Goal: Task Accomplishment & Management: Use online tool/utility

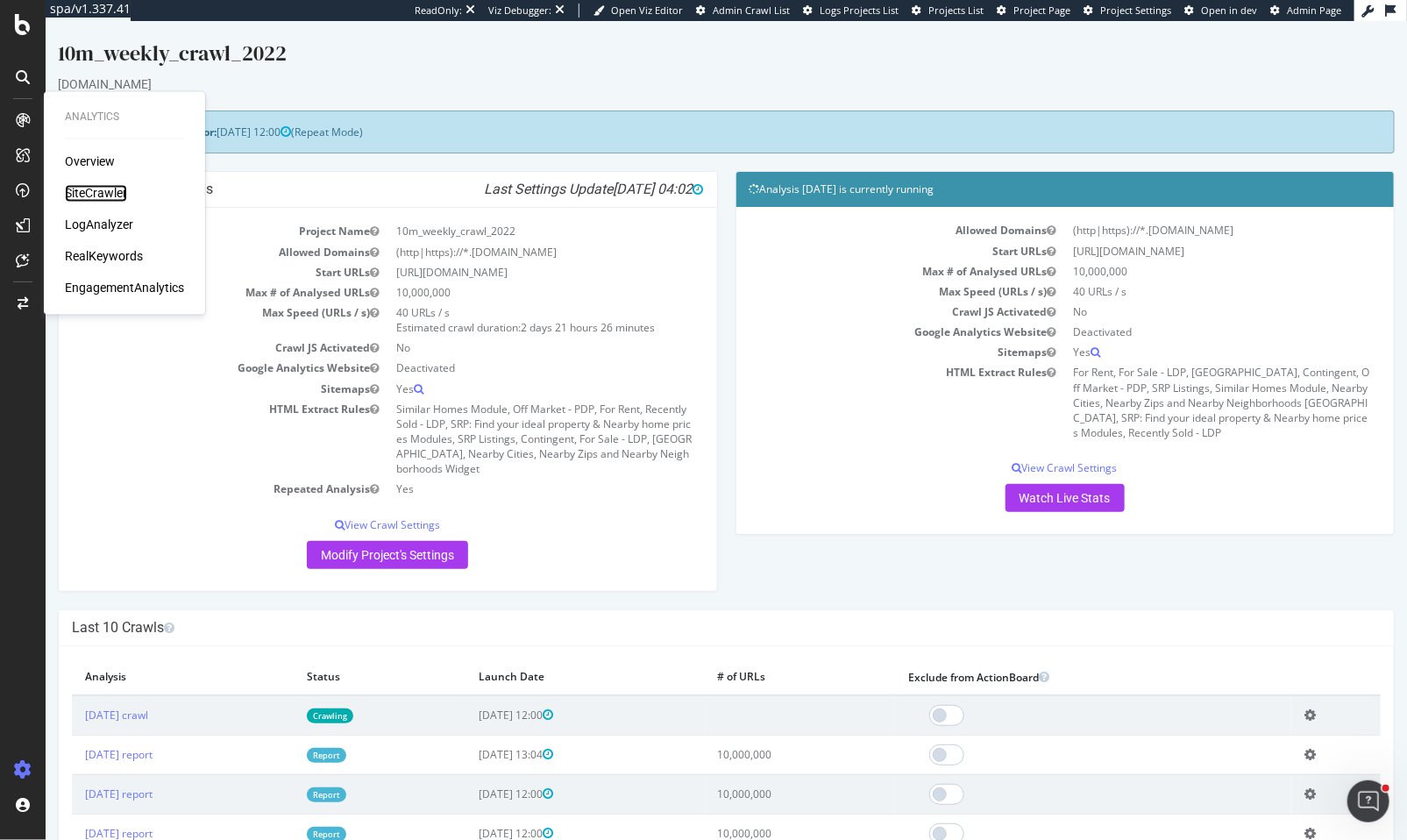
click at [112, 190] on div "SiteCrawler" at bounding box center [95, 193] width 62 height 17
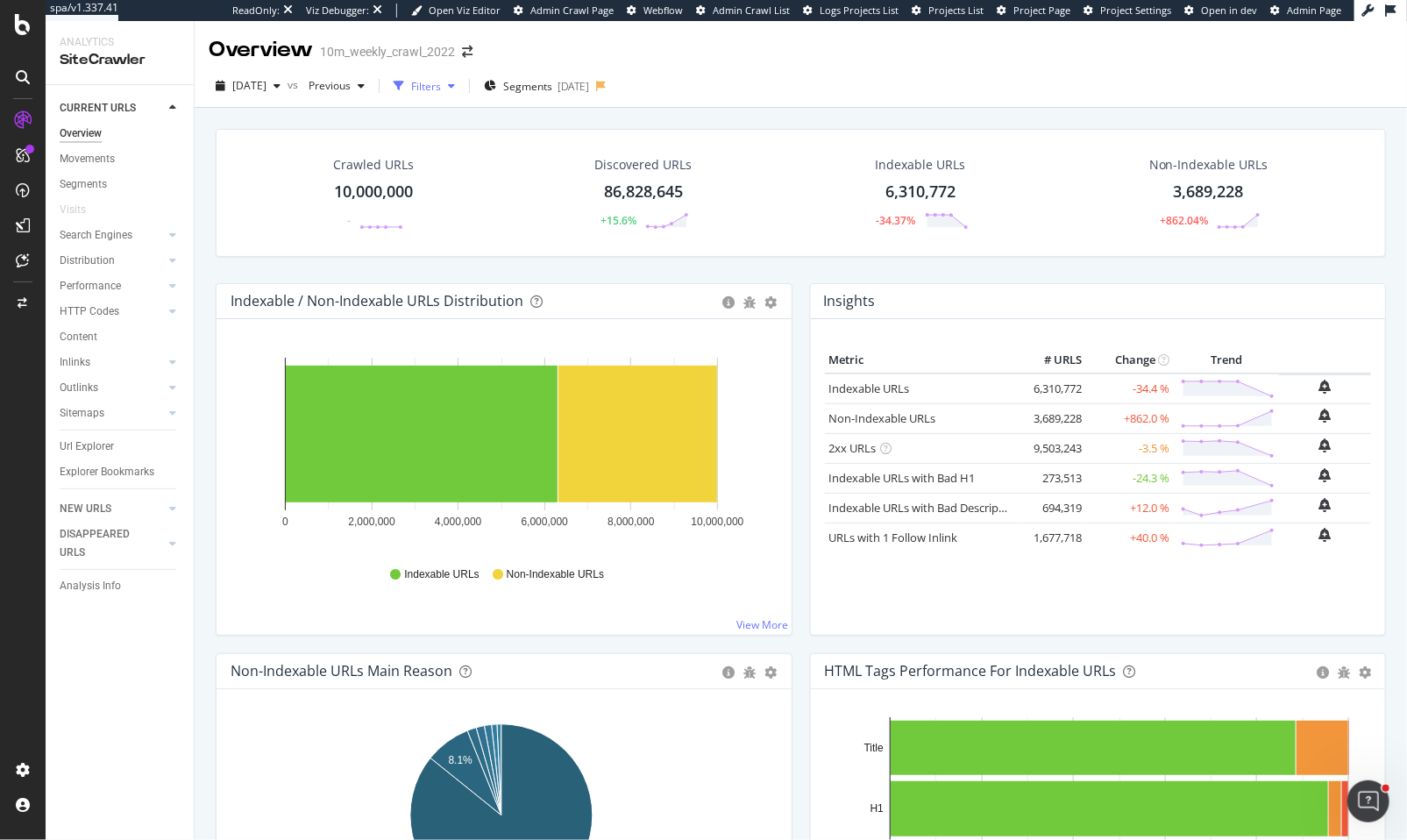
click at [441, 79] on div "Filters" at bounding box center [426, 86] width 30 height 15
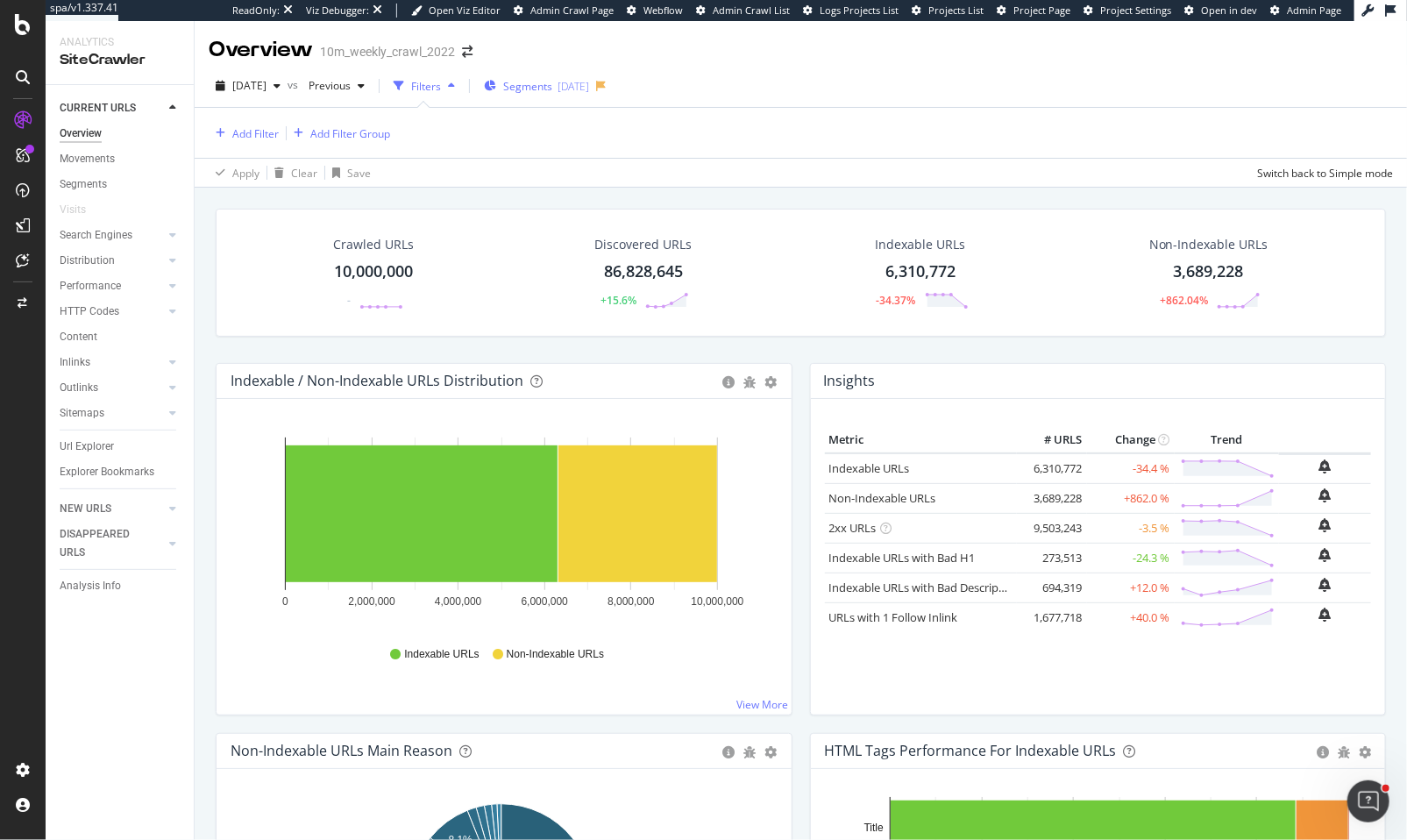
click at [553, 74] on div "Segments [DATE]" at bounding box center [535, 86] width 105 height 26
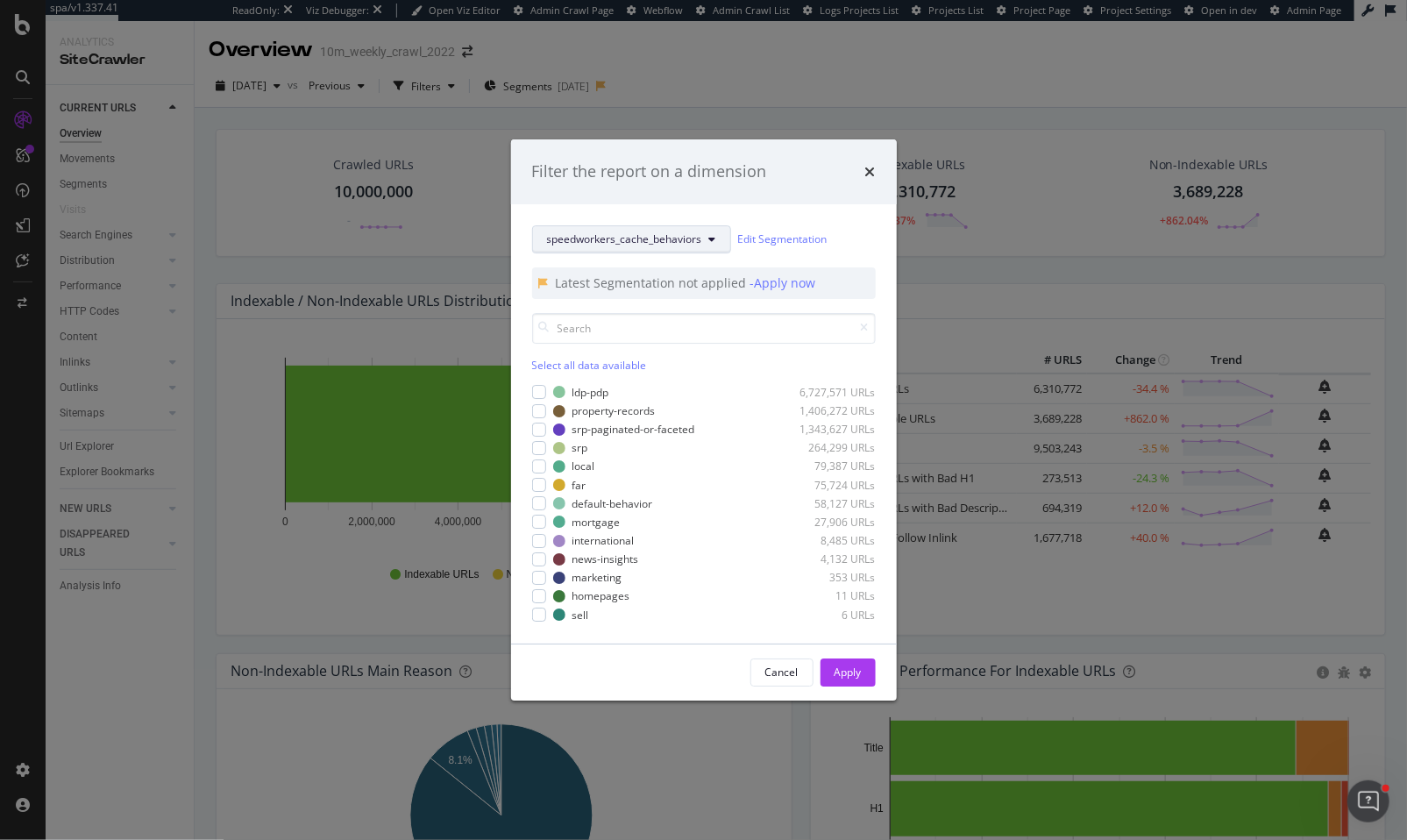
click at [659, 231] on button "speedworkers_cache_behaviors" at bounding box center [631, 238] width 199 height 28
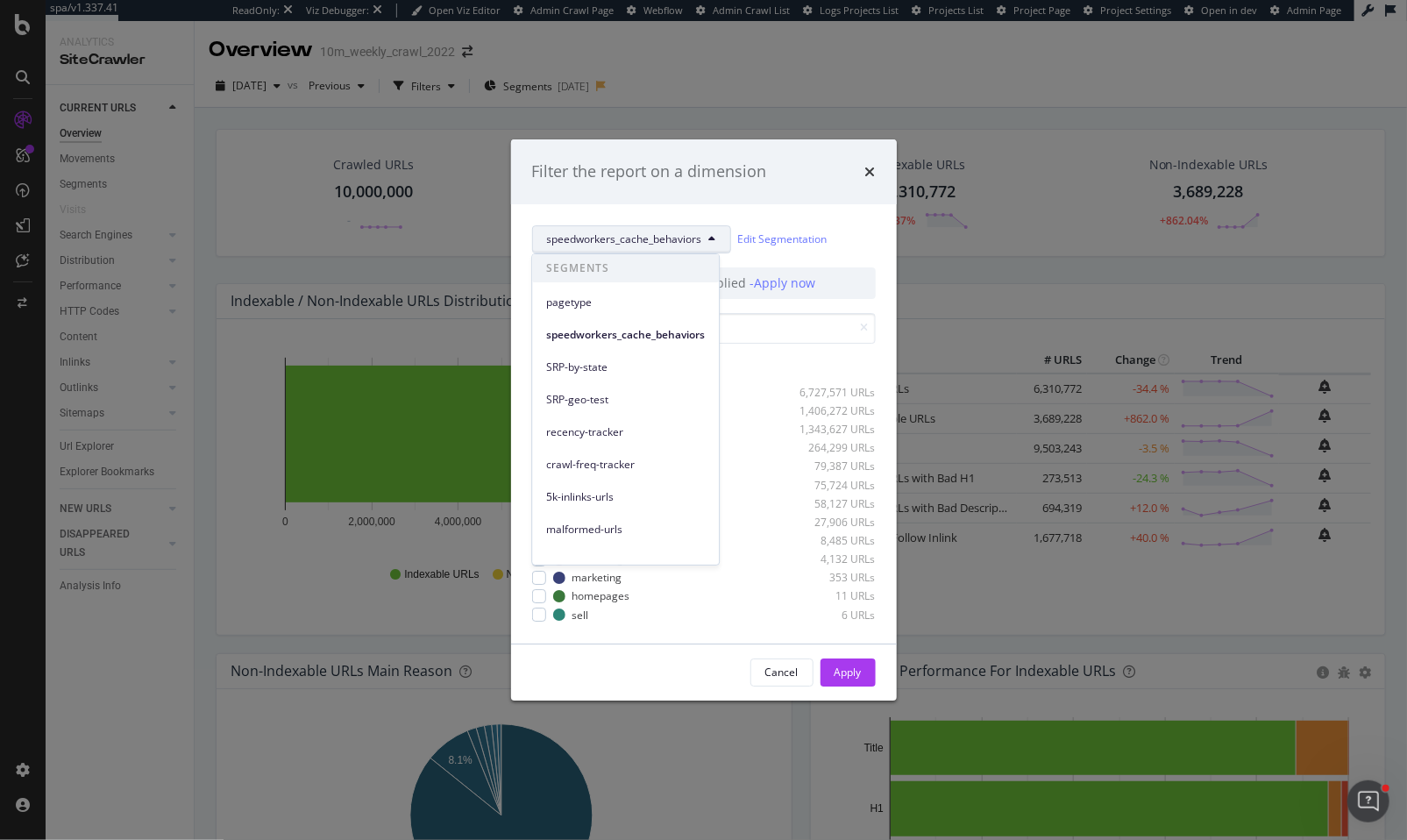
click at [646, 315] on div "speedworkers_cache_behaviors" at bounding box center [626, 331] width 186 height 33
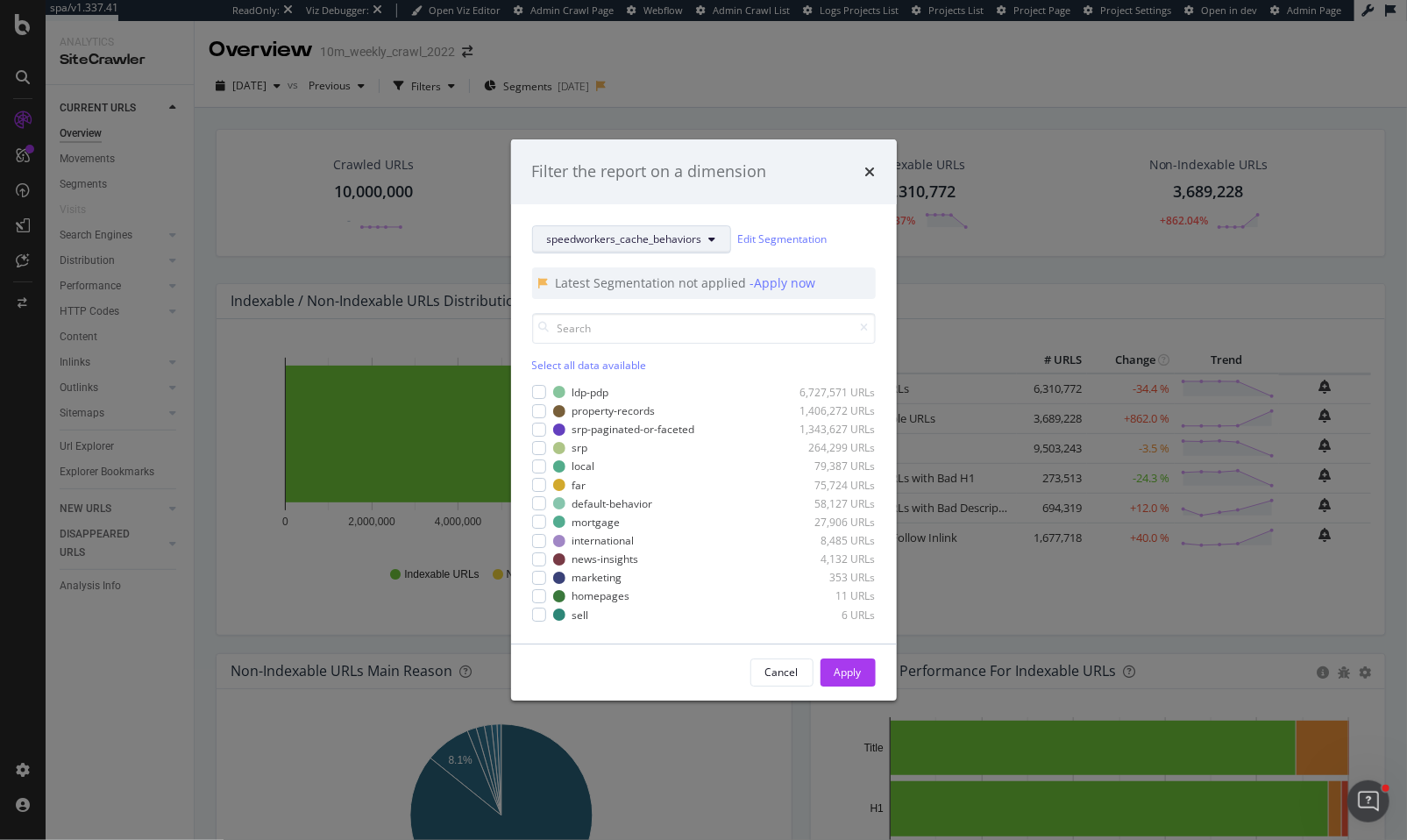
click at [672, 247] on button "speedworkers_cache_behaviors" at bounding box center [631, 238] width 199 height 28
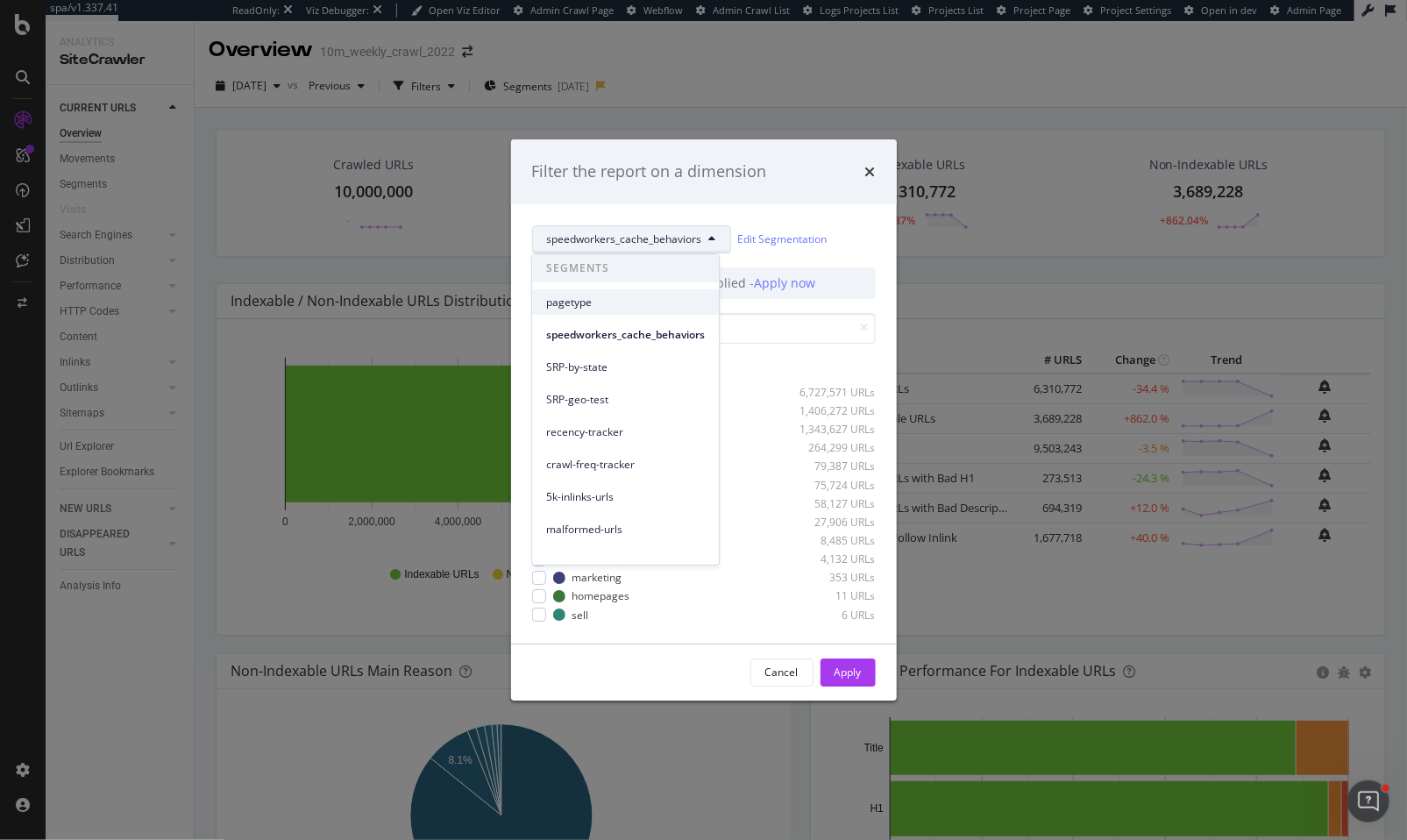
click at [650, 312] on div "pagetype" at bounding box center [626, 302] width 186 height 25
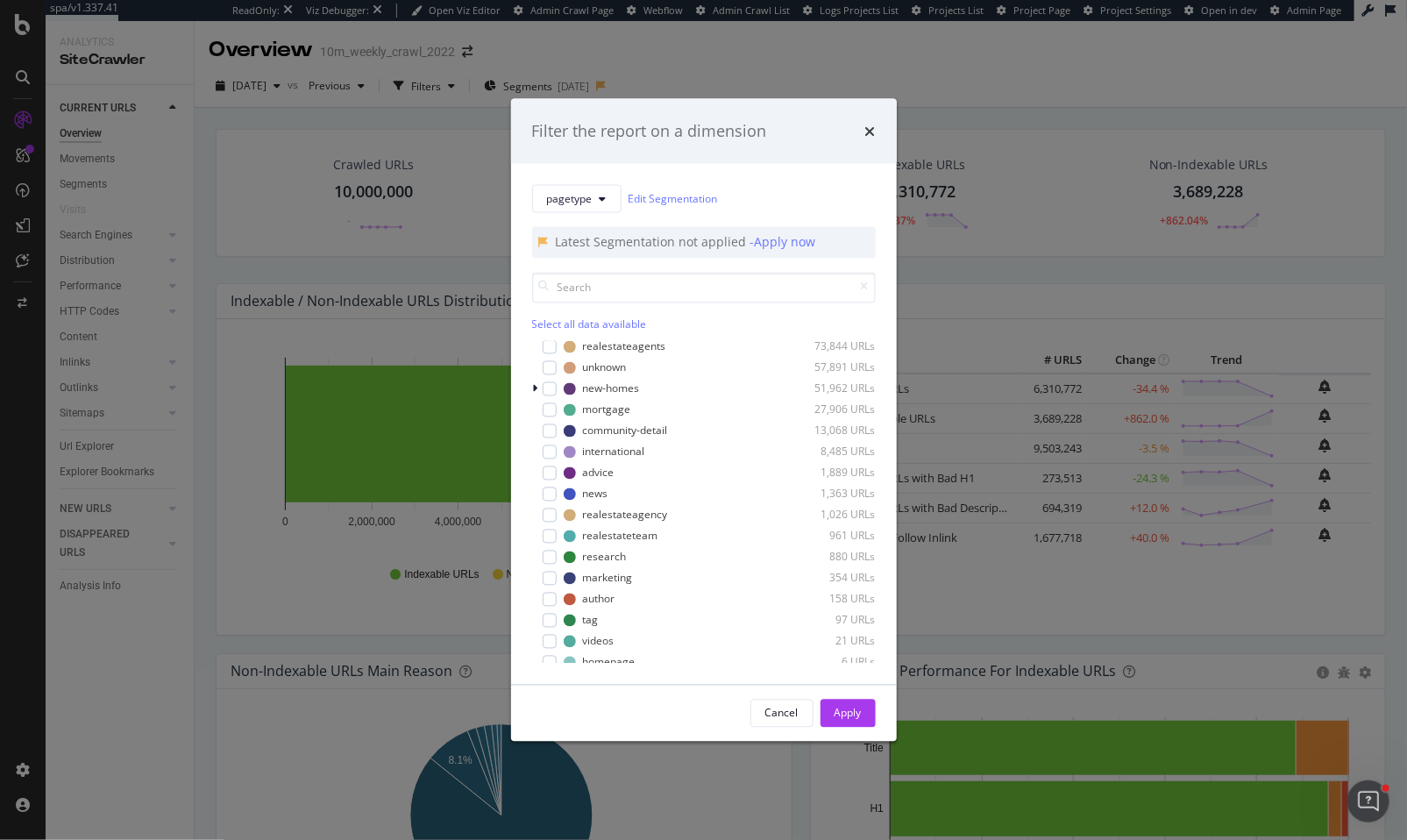
scroll to position [182, 0]
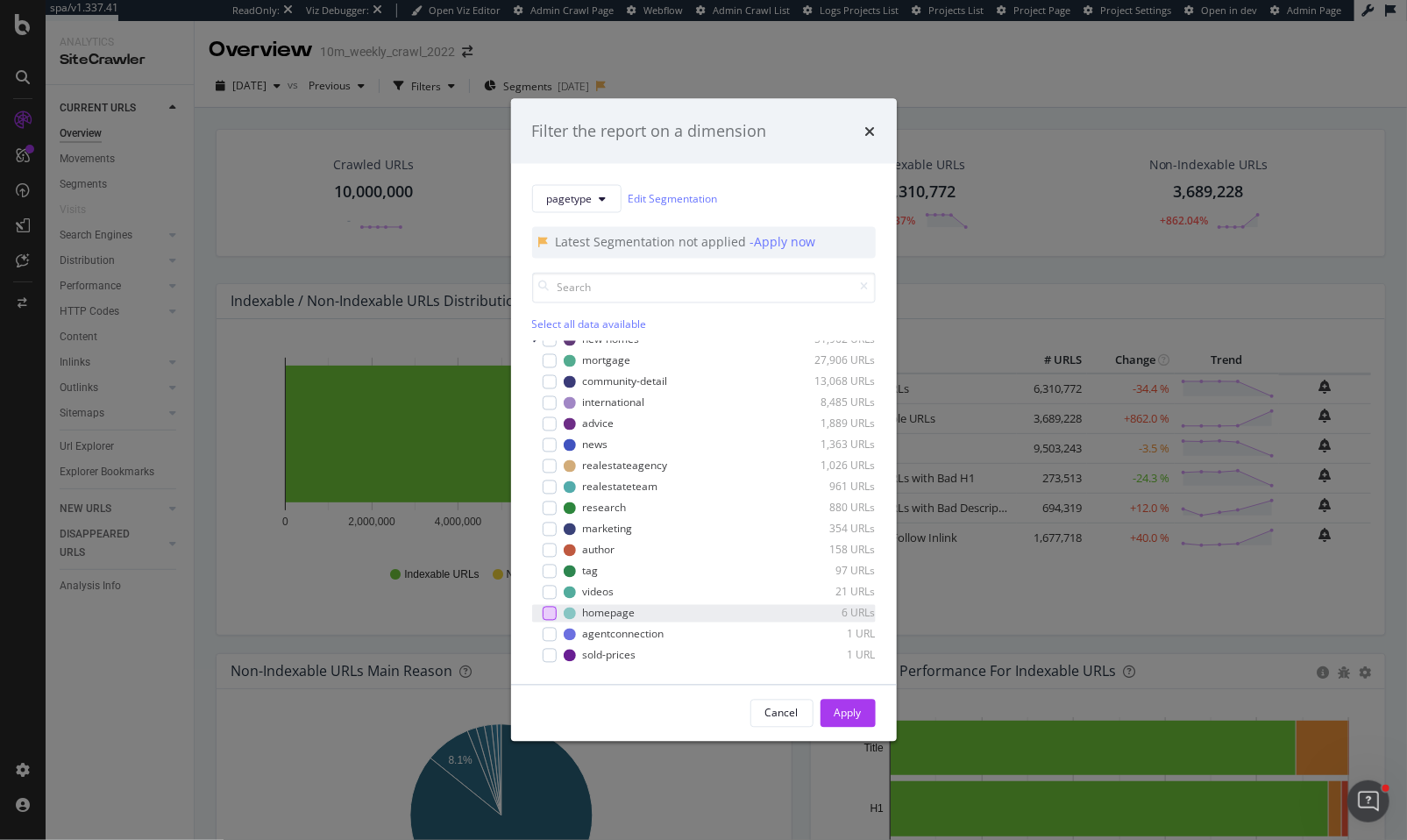
click at [551, 612] on div "modal" at bounding box center [549, 612] width 14 height 14
drag, startPoint x: 852, startPoint y: 717, endPoint x: 255, endPoint y: 597, distance: 608.9
click at [851, 717] on div "Apply" at bounding box center [848, 713] width 27 height 15
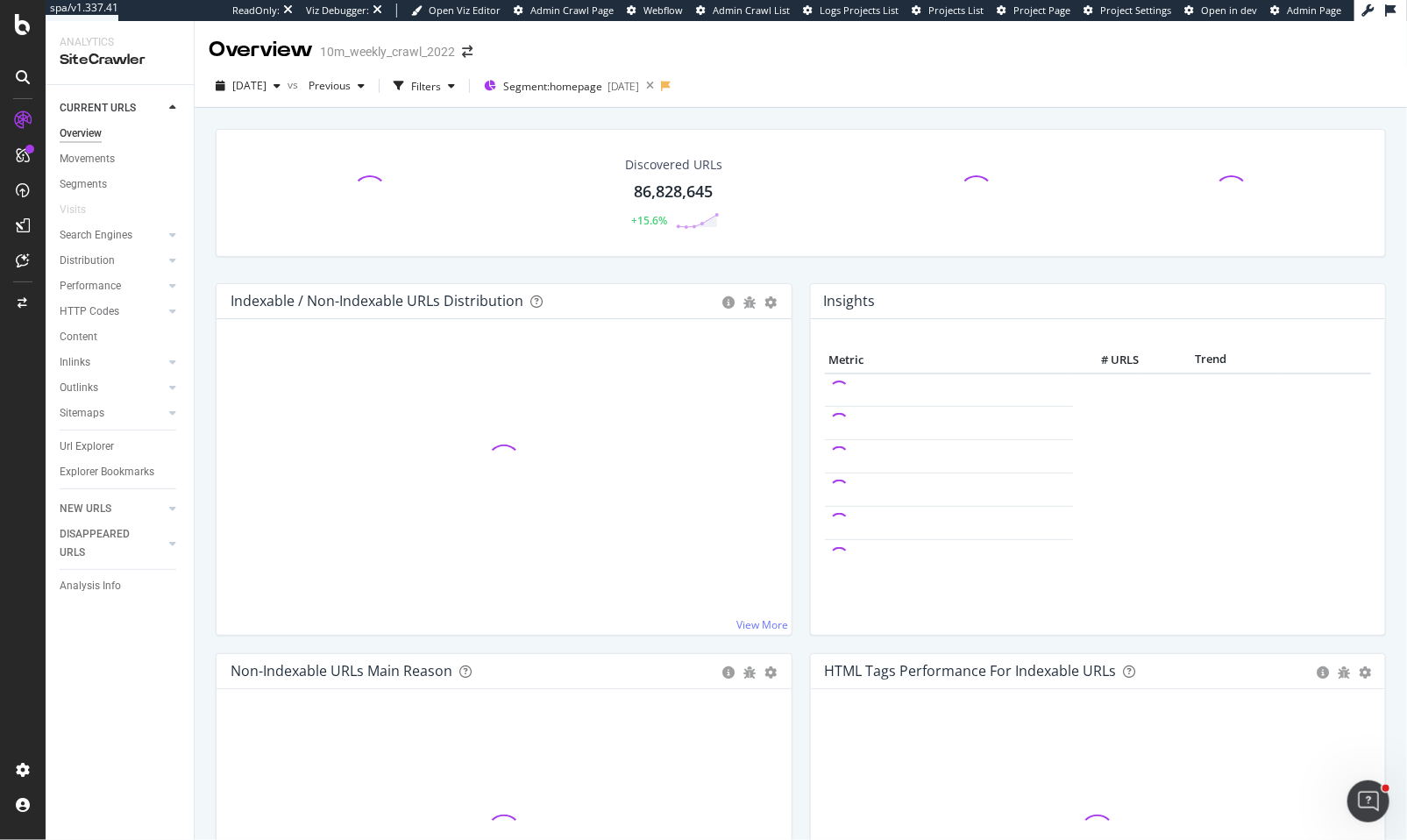
click at [82, 399] on div "Outlinks" at bounding box center [127, 387] width 135 height 25
click at [80, 452] on div "Url Explorer" at bounding box center [86, 446] width 55 height 18
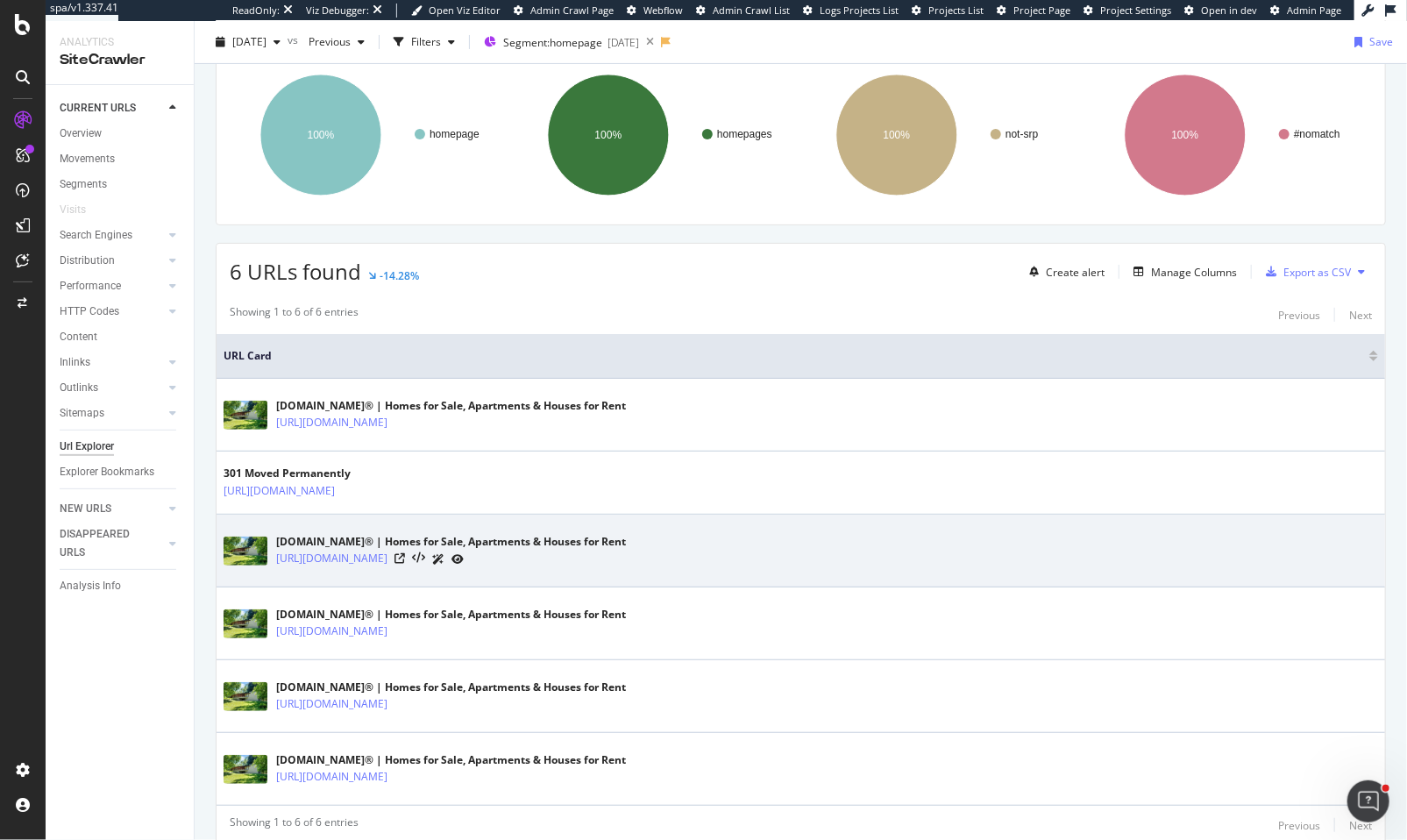
scroll to position [199, 0]
